Goal: Information Seeking & Learning: Stay updated

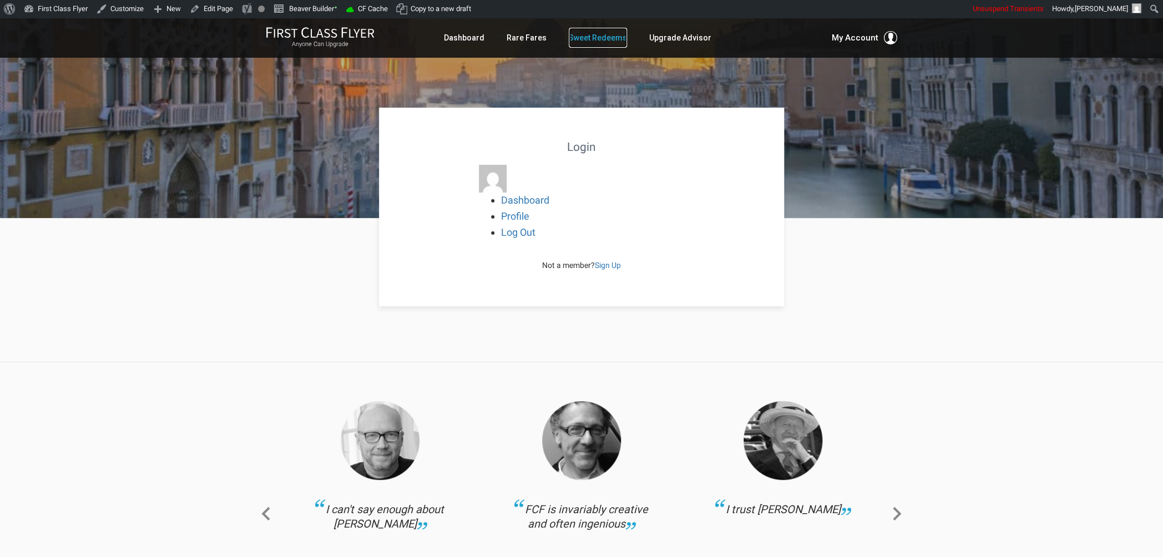
click at [591, 35] on link "Sweet Redeems" at bounding box center [598, 38] width 58 height 20
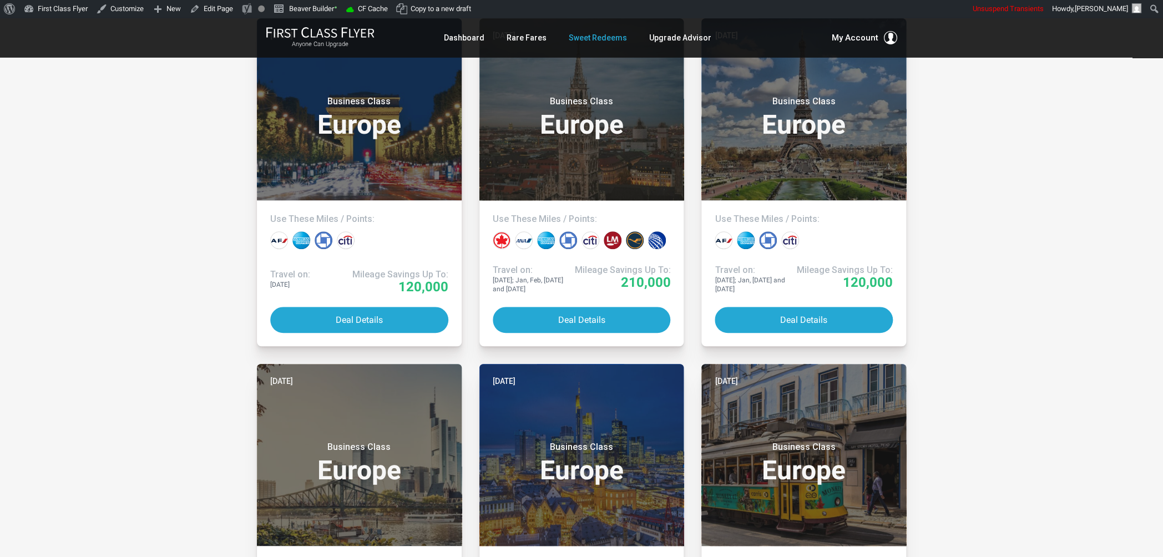
scroll to position [293, 0]
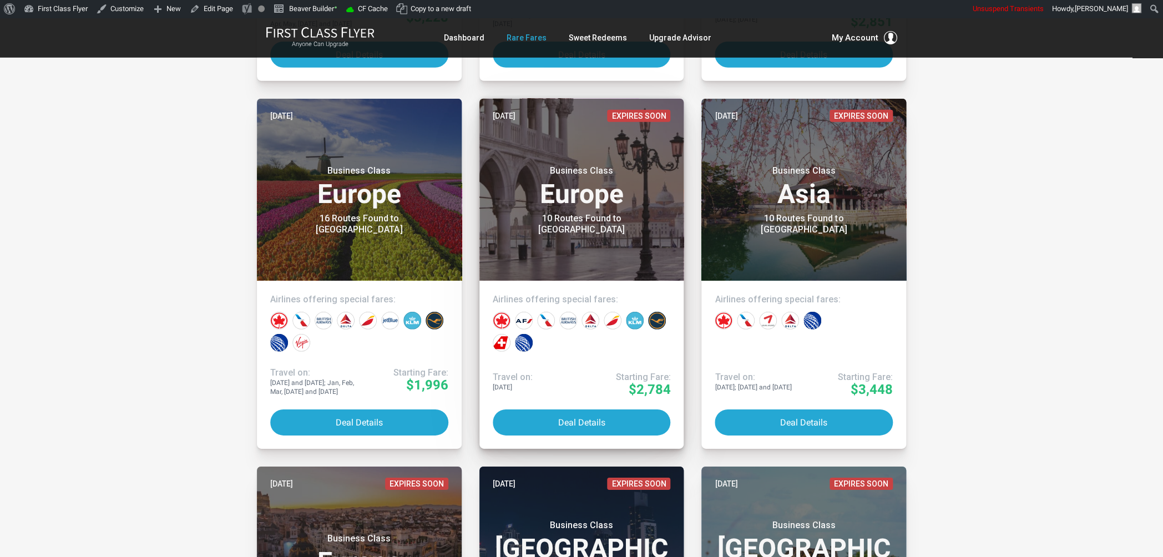
scroll to position [1675, 0]
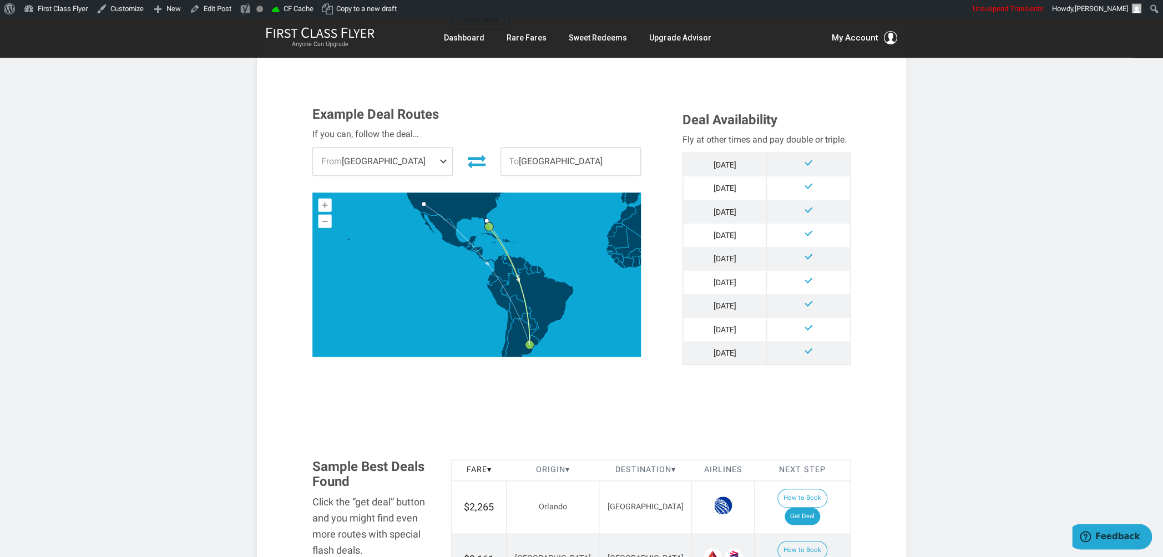
scroll to position [320, 0]
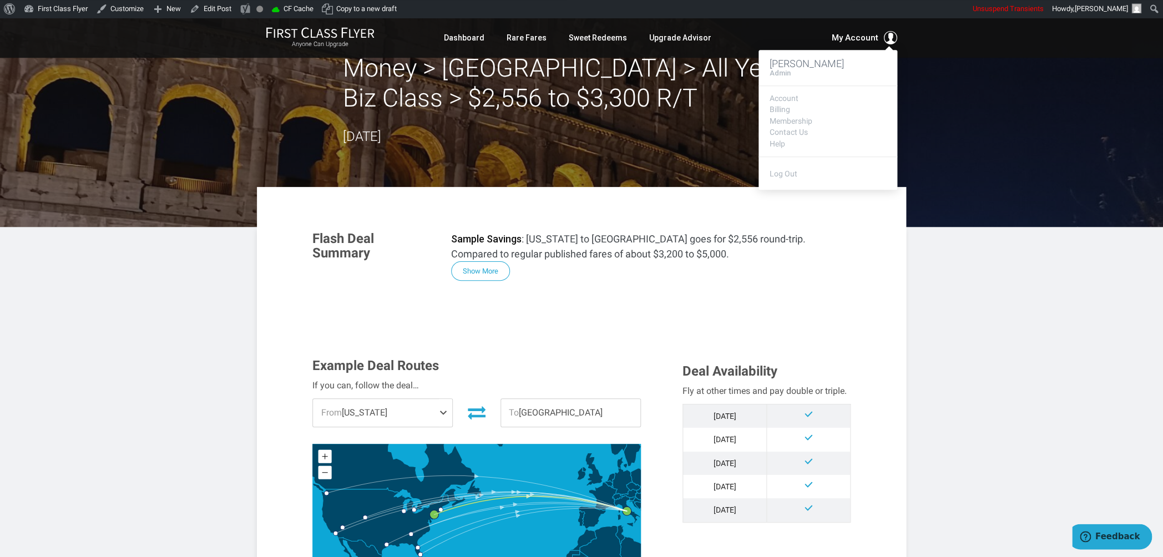
scroll to position [27, 0]
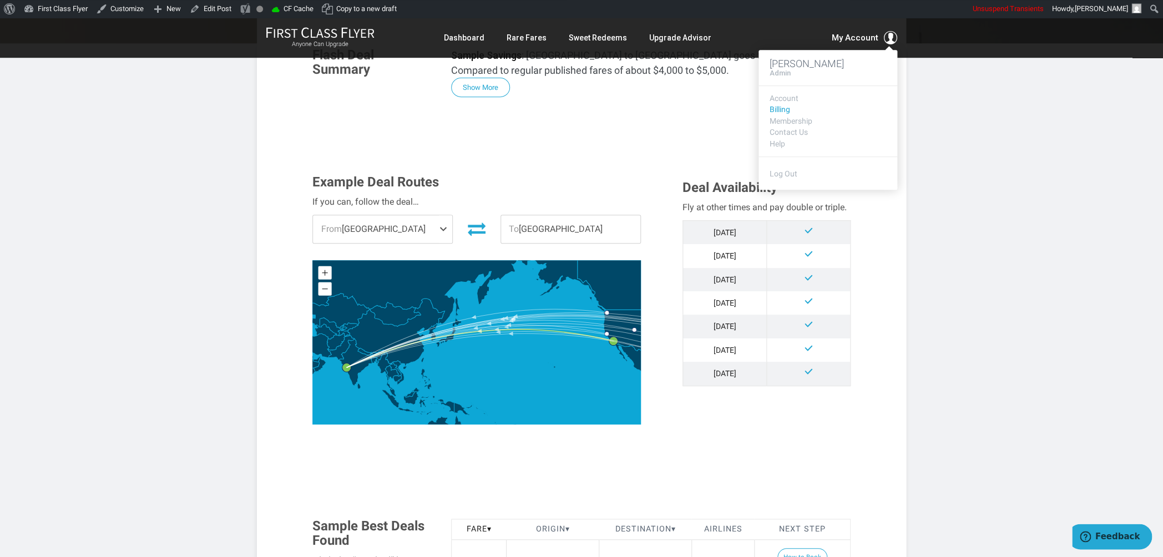
scroll to position [265, 0]
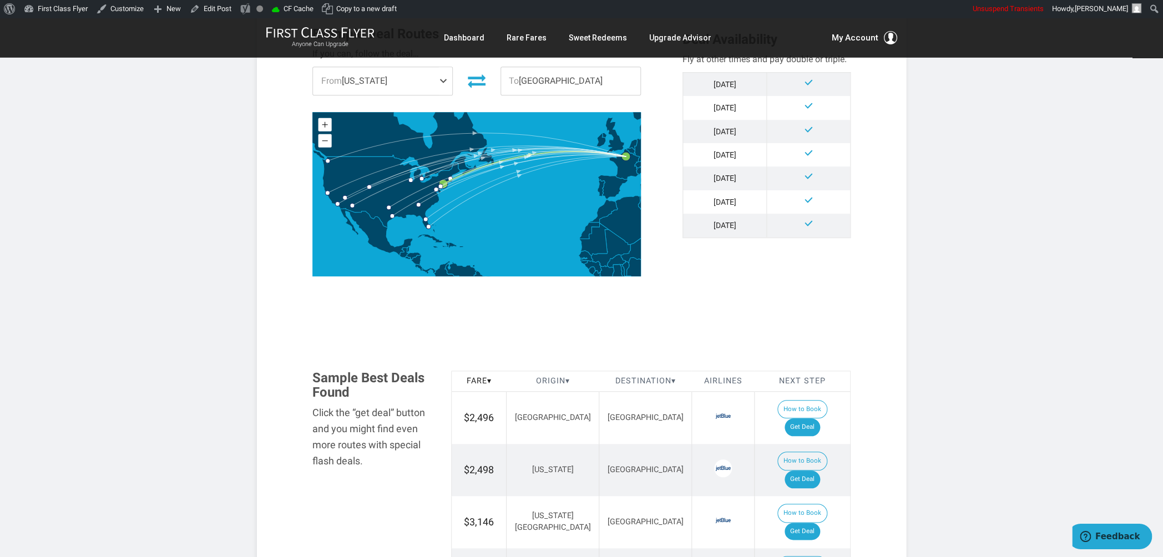
scroll to position [357, 0]
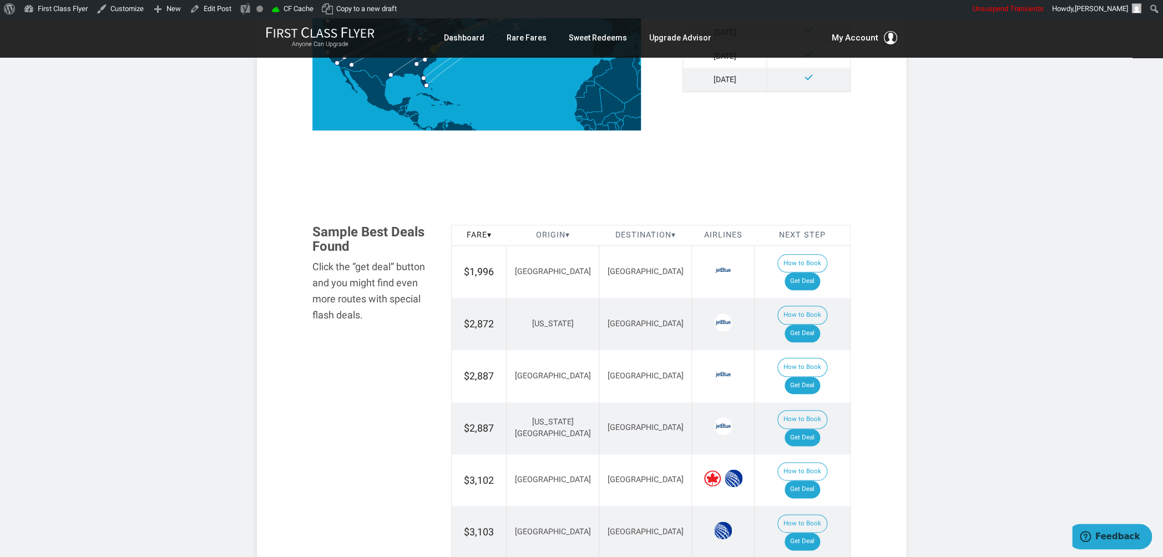
scroll to position [503, 0]
